Goal: Task Accomplishment & Management: Manage account settings

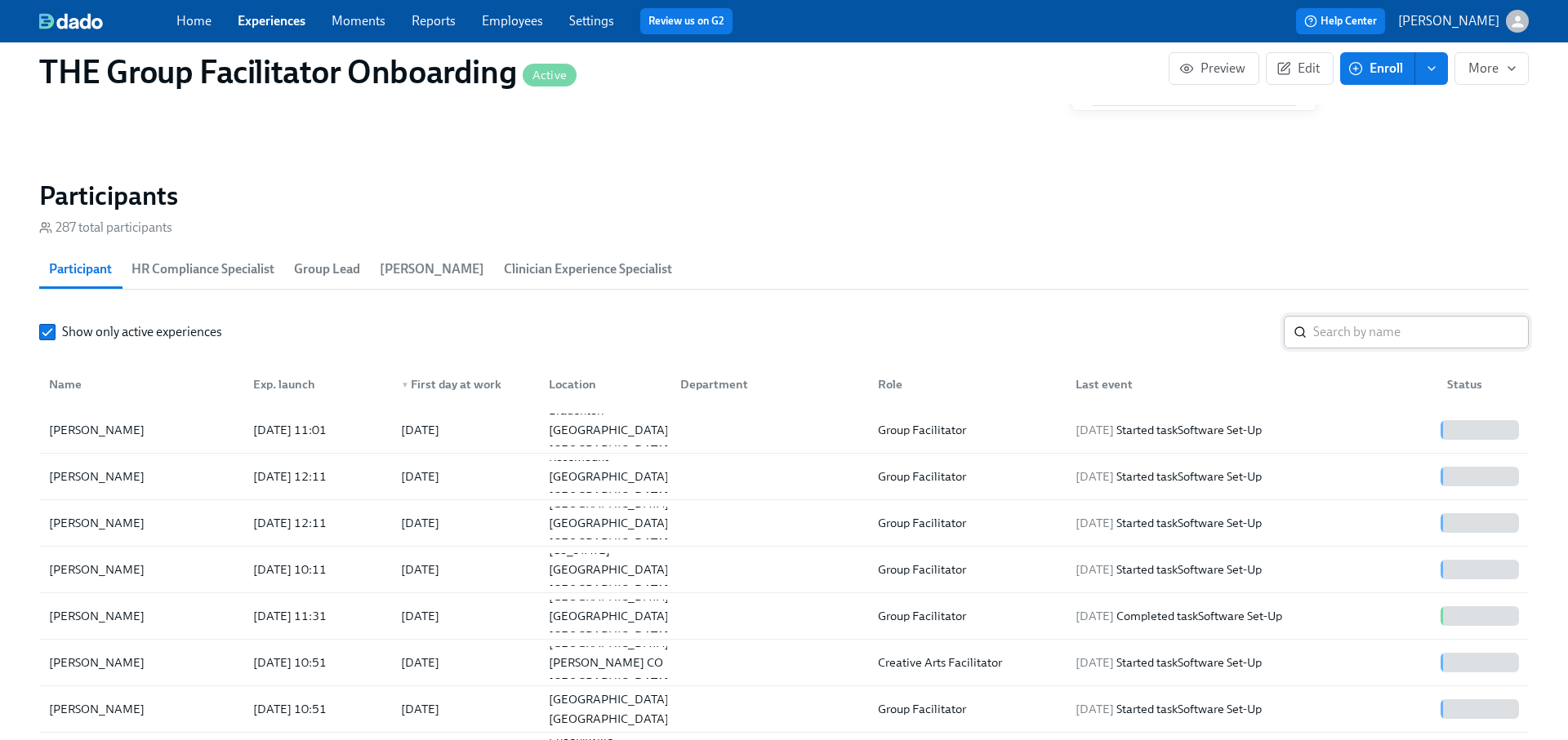
click at [1387, 321] on input "search" at bounding box center [1421, 332] width 216 height 33
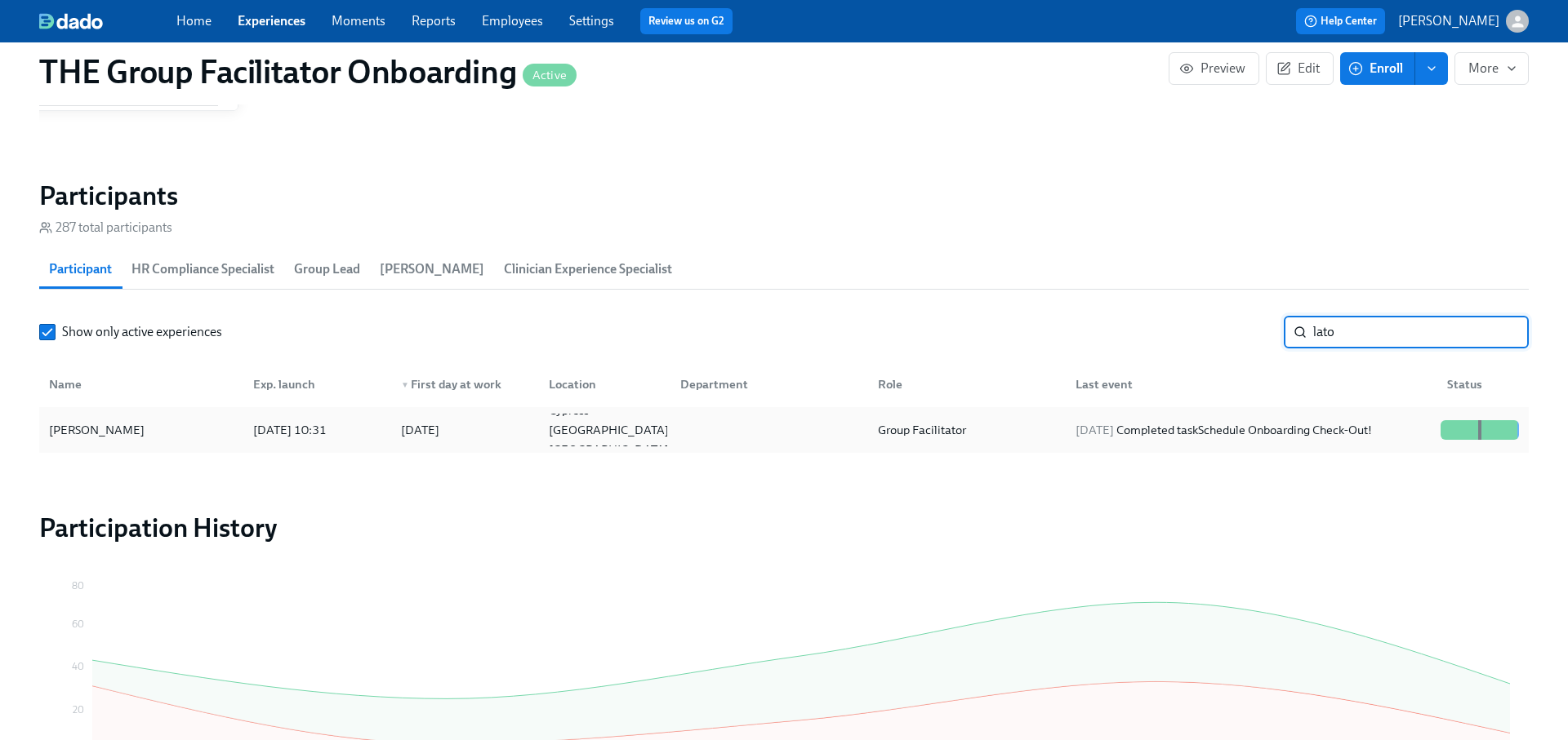
click at [1346, 415] on div "[DATE] Completed task Schedule Onboarding Check-Out!" at bounding box center [1248, 430] width 372 height 33
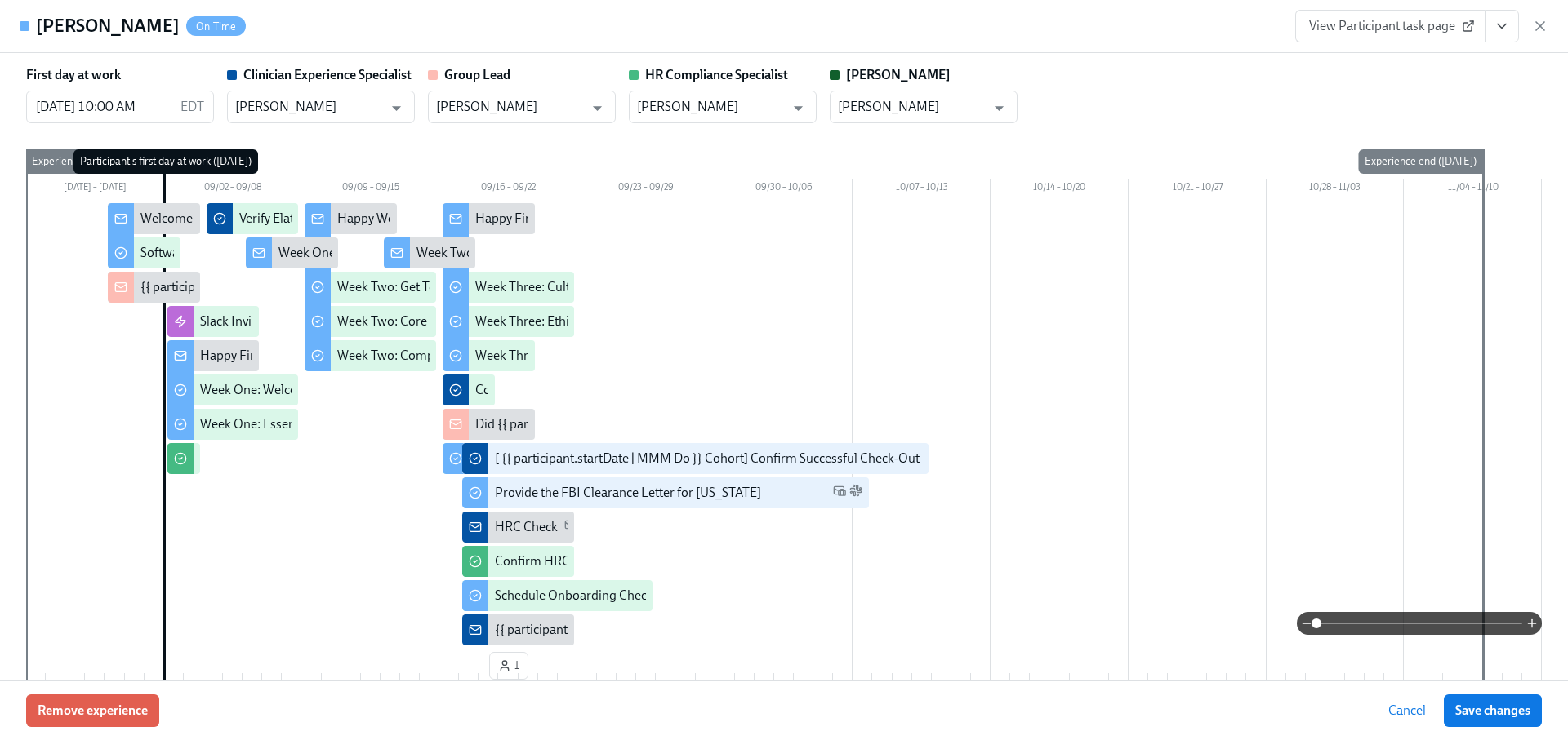
click at [1507, 20] on icon "View task page" at bounding box center [1502, 26] width 16 height 16
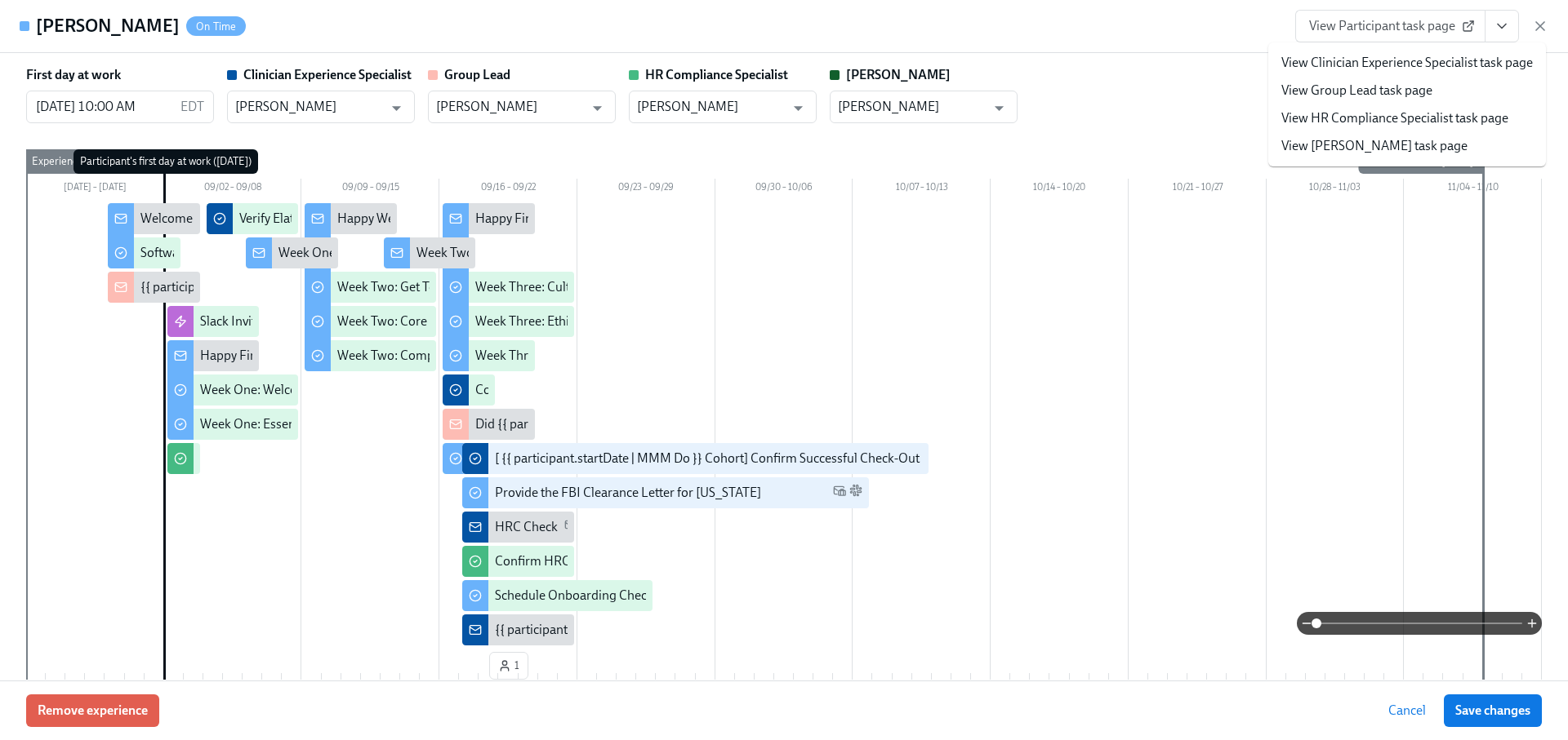
click at [1459, 53] on li "View Clinician Experience Specialist task page" at bounding box center [1407, 62] width 278 height 28
click at [1379, 60] on link "View Clinician Experience Specialist task page" at bounding box center [1407, 62] width 252 height 18
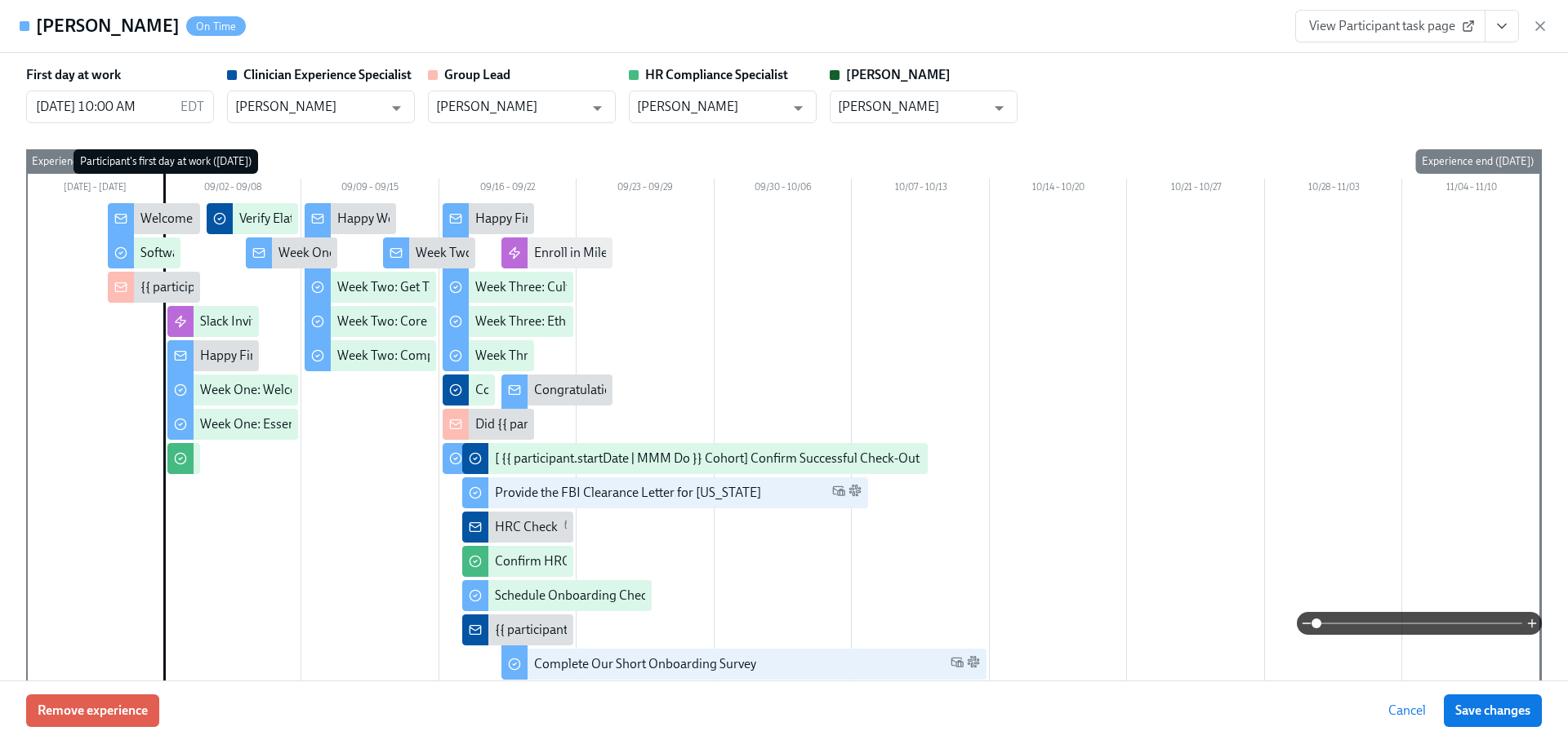
click at [1539, 25] on icon "button" at bounding box center [1540, 26] width 16 height 16
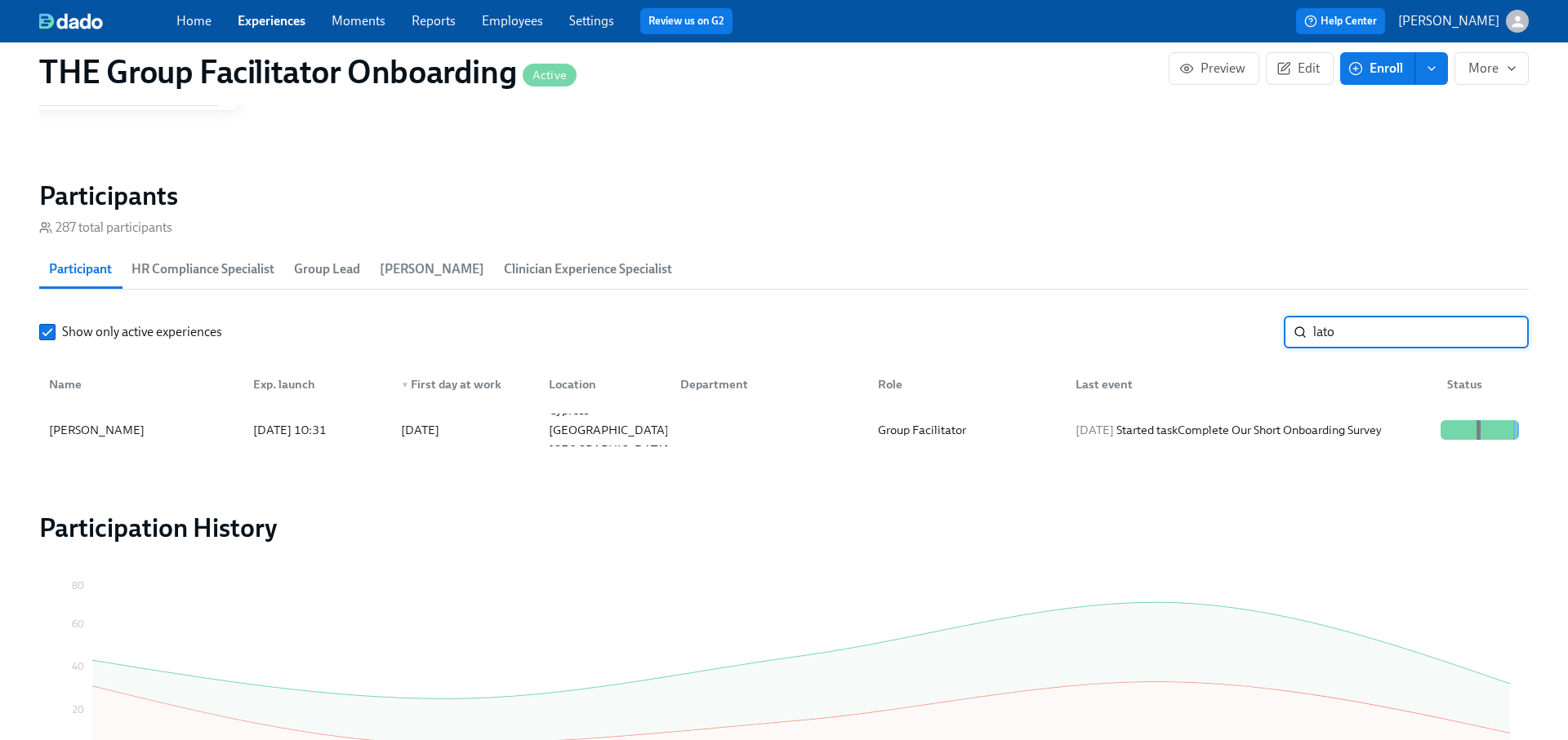
click at [1395, 330] on input "lato" at bounding box center [1421, 332] width 216 height 33
type input "[PERSON_NAME]"
click at [1507, 332] on input "[PERSON_NAME]" at bounding box center [1421, 332] width 216 height 33
type input "tekeha"
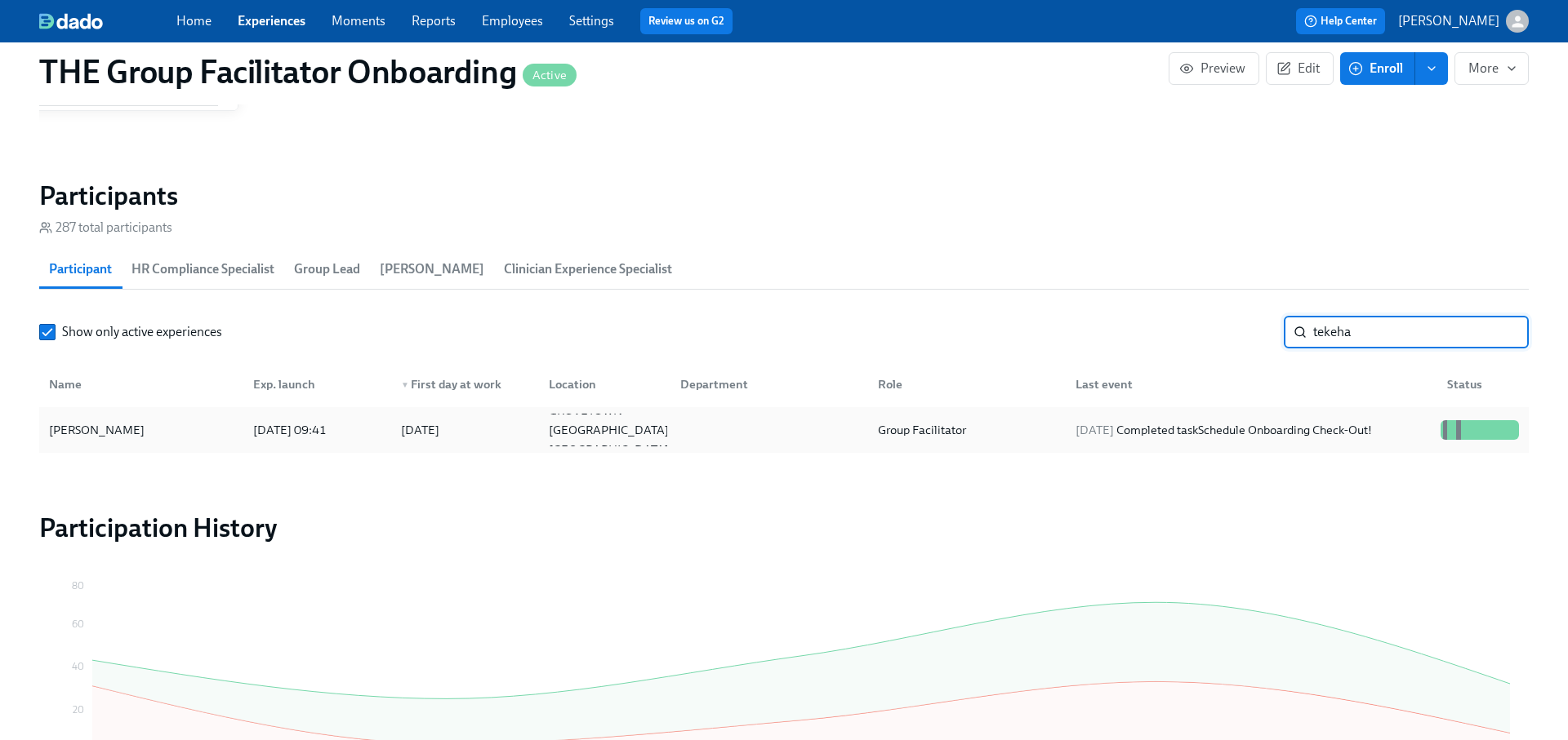
click at [1273, 427] on div "[DATE] Completed task Schedule Onboarding Check-Out!" at bounding box center [1224, 430] width 309 height 20
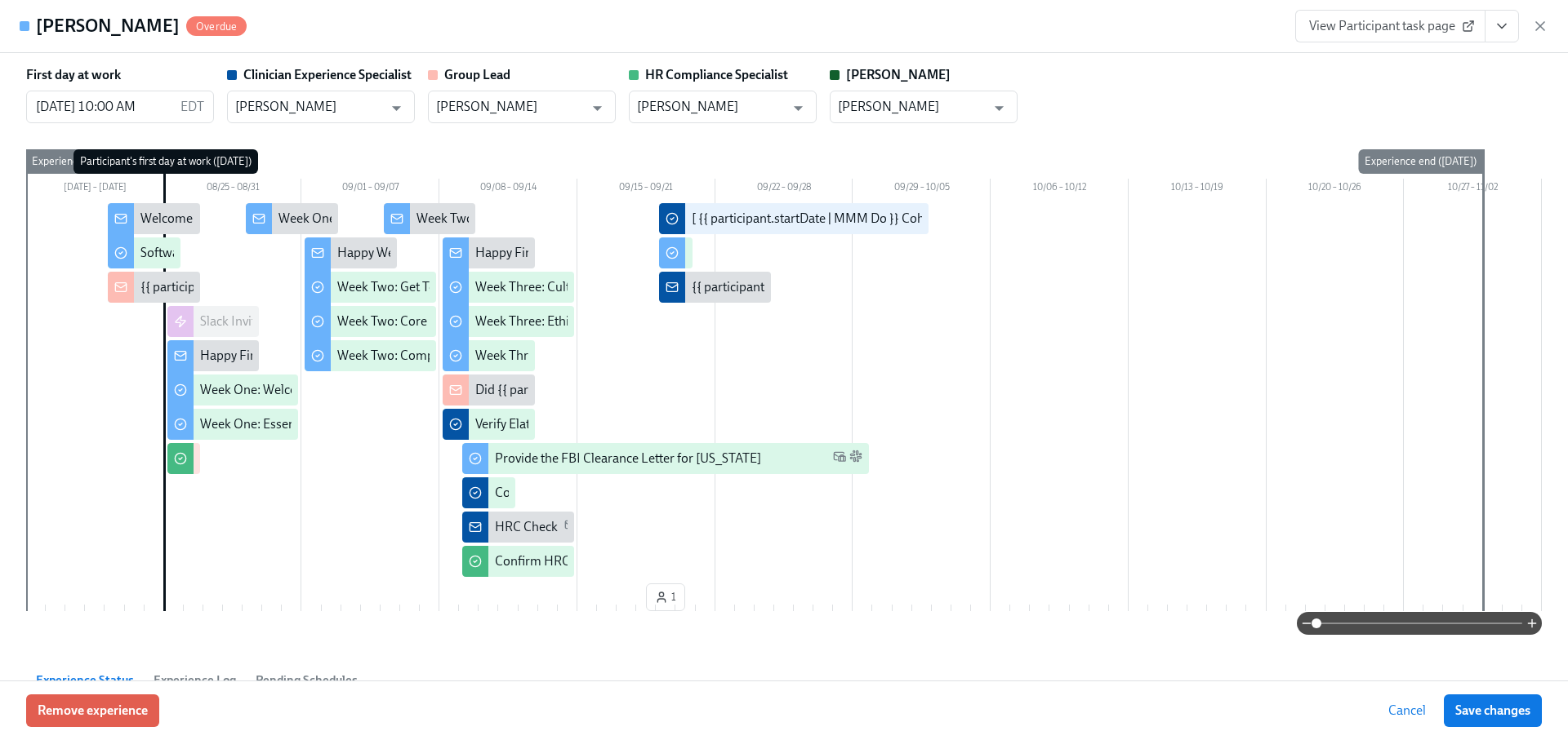
click at [1500, 26] on icon "View task page" at bounding box center [1502, 26] width 16 height 16
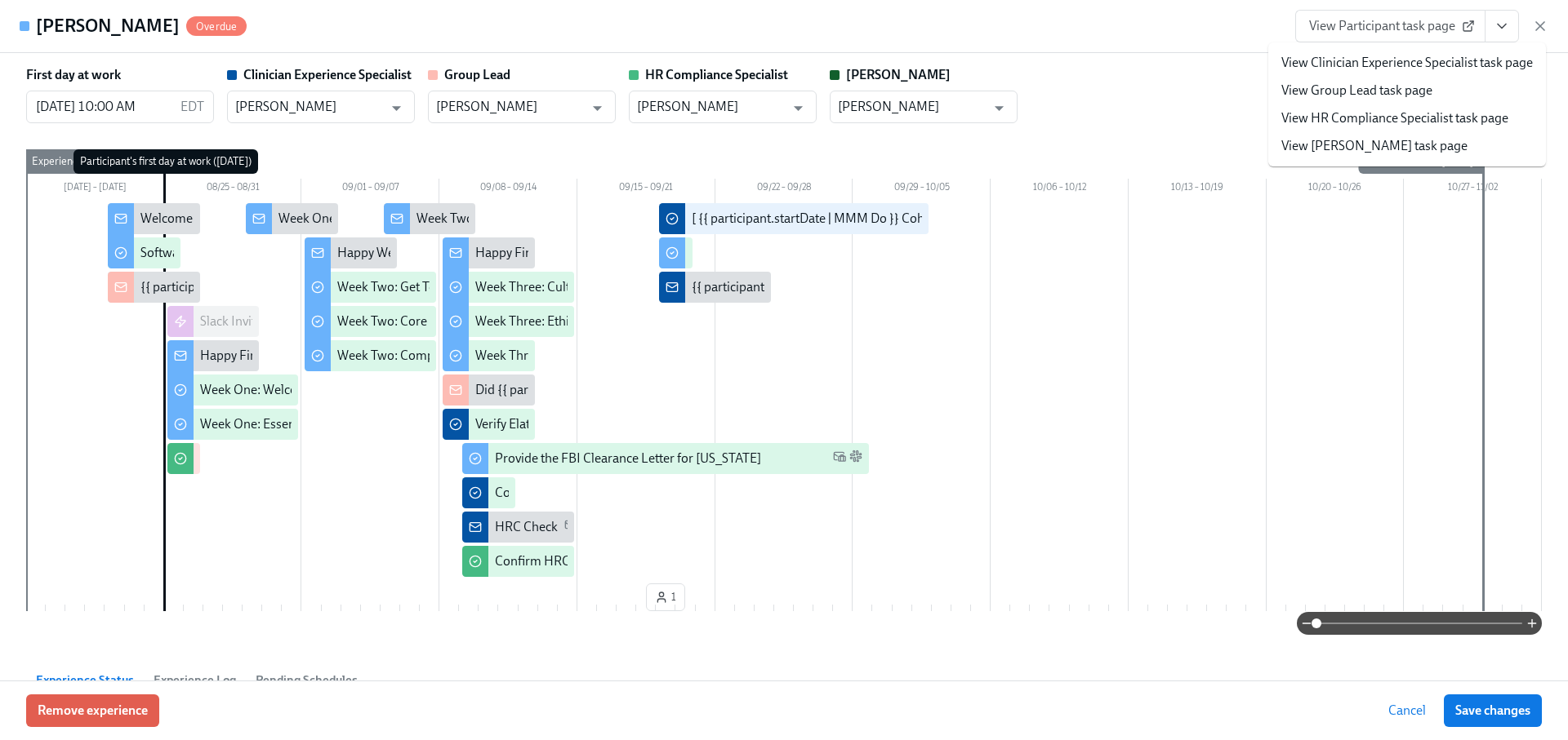
click at [1379, 53] on li "View Clinician Experience Specialist task page" at bounding box center [1407, 62] width 278 height 28
click at [1372, 66] on link "View Clinician Experience Specialist task page" at bounding box center [1407, 62] width 252 height 18
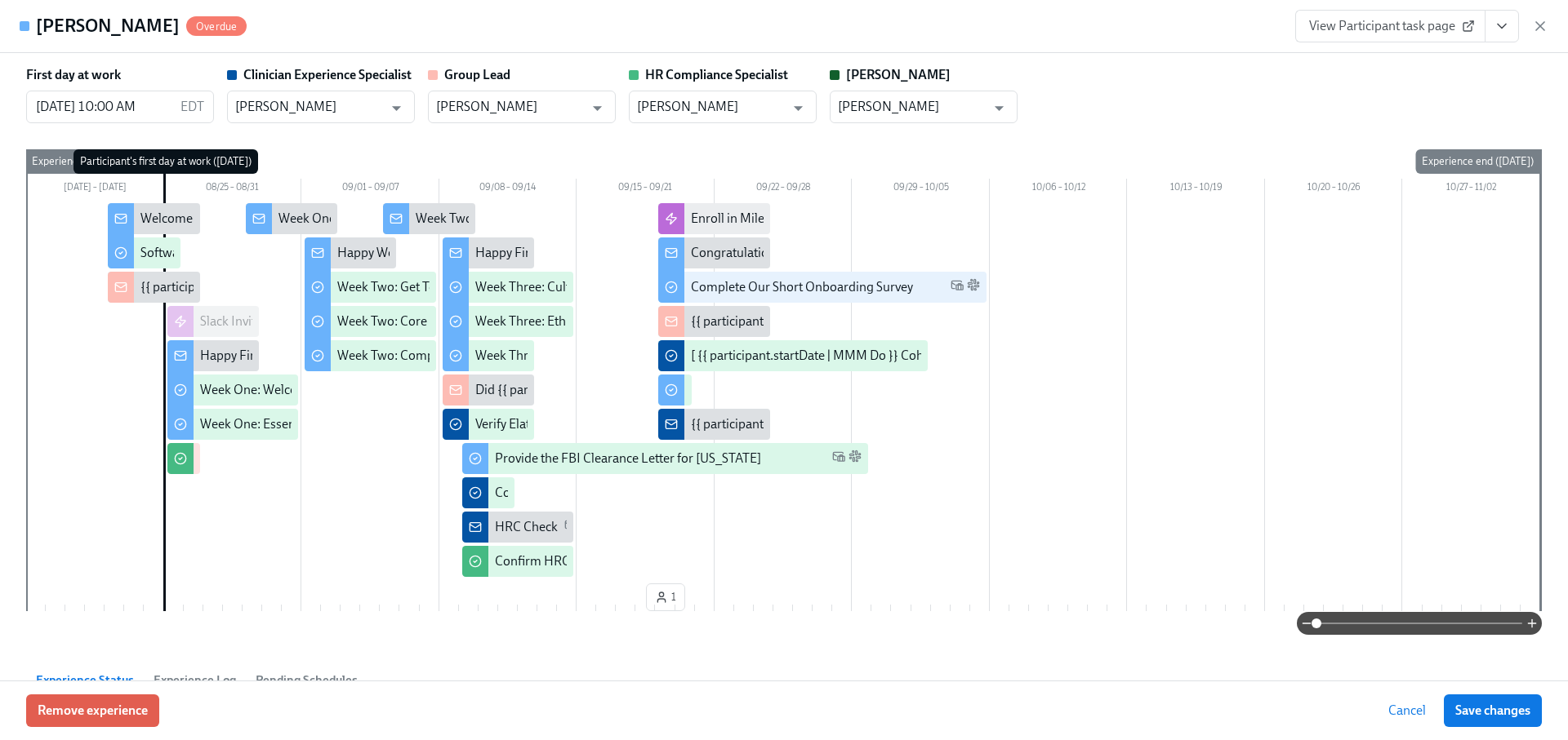
click at [1544, 22] on icon "button" at bounding box center [1540, 26] width 8 height 8
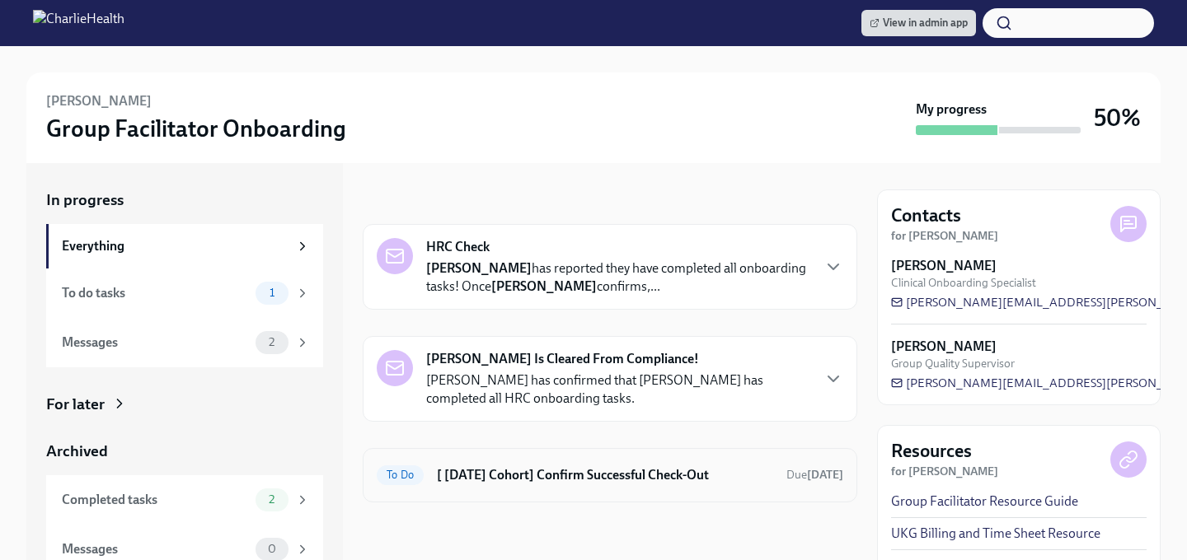
click at [571, 470] on h6 "[ [DATE] Cohort] Confirm Successful Check-Out" at bounding box center [605, 475] width 336 height 18
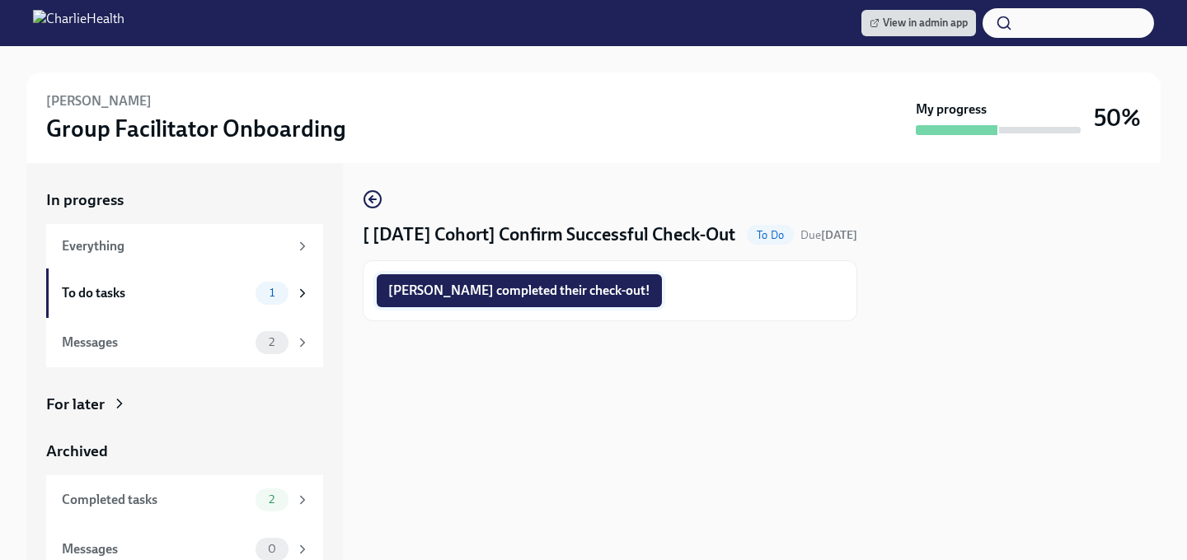
click at [508, 299] on span "[PERSON_NAME] completed their check-out!" at bounding box center [519, 291] width 262 height 16
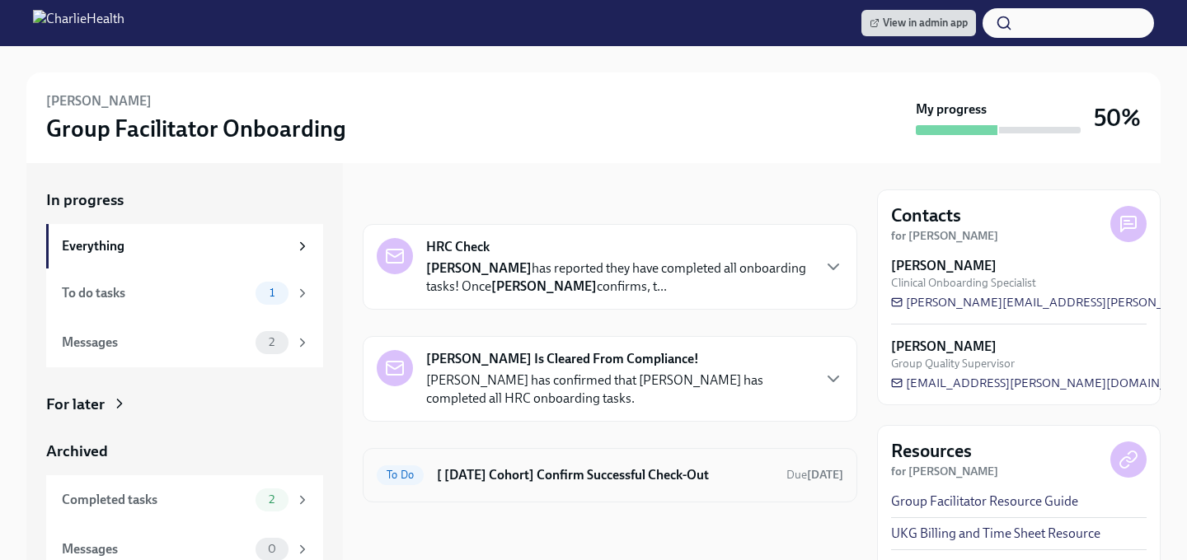
click at [495, 466] on div "To Do [ Aug 25th Cohort] Confirm Successful Check-Out Due in 13 days" at bounding box center [610, 475] width 466 height 26
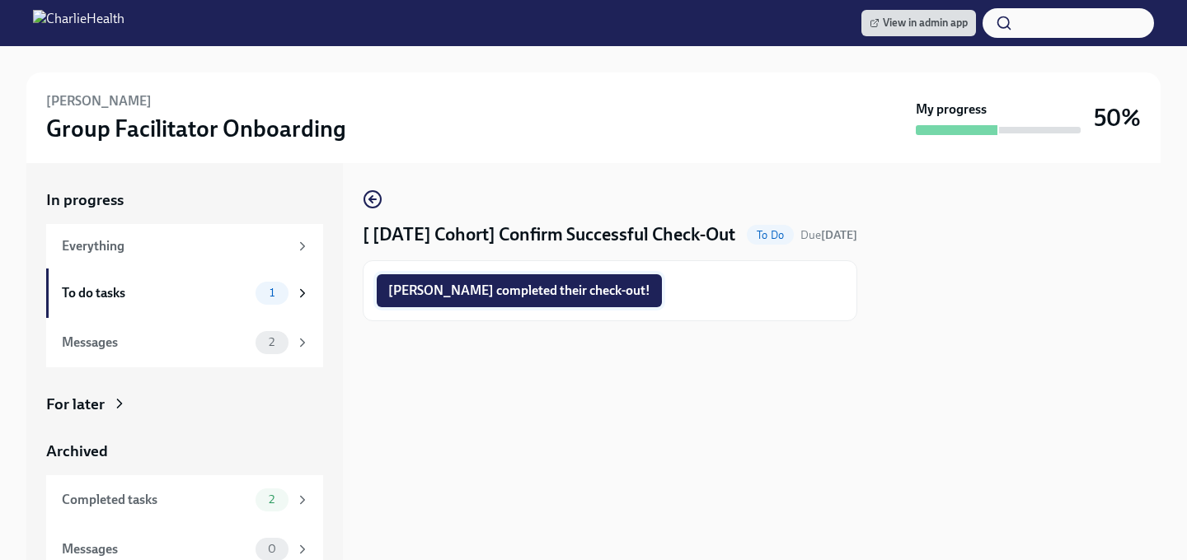
click at [498, 299] on span "Tekeha completed their check-out!" at bounding box center [519, 291] width 262 height 16
